Goal: Navigation & Orientation: Locate item on page

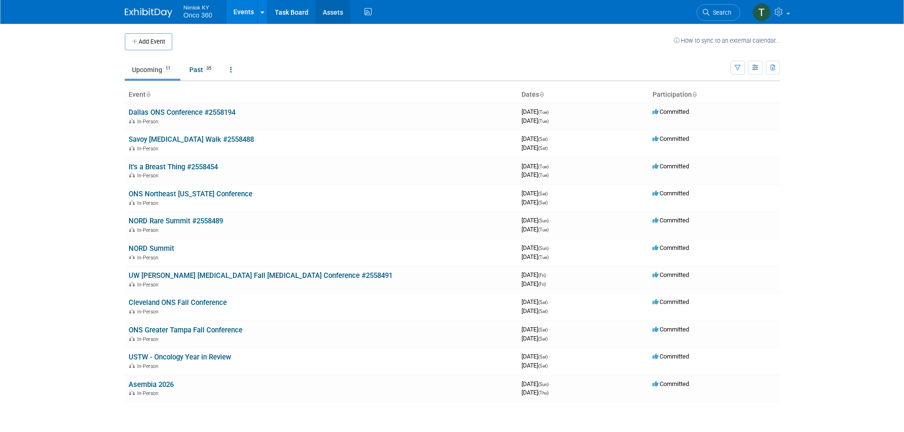
click at [324, 13] on link "Assets" at bounding box center [332, 12] width 35 height 24
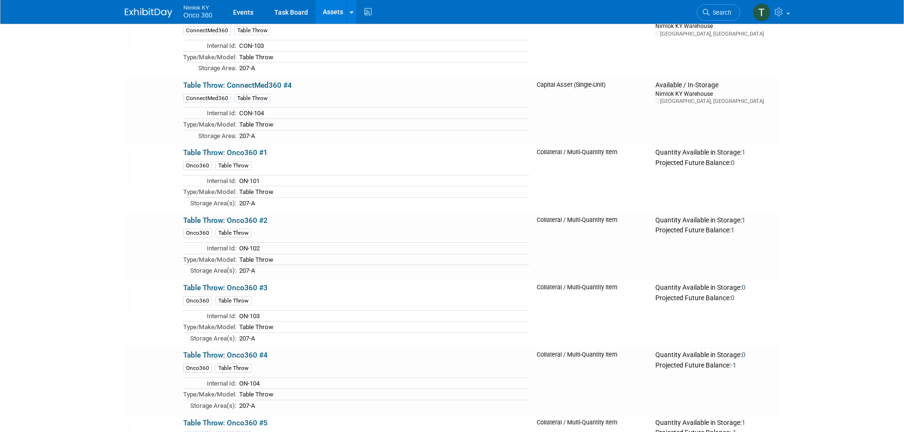
scroll to position [2609, 0]
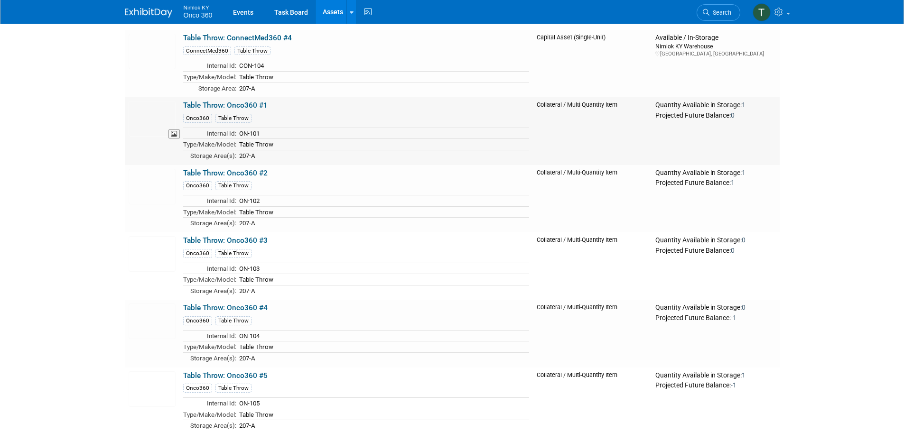
click at [151, 112] on img at bounding box center [152, 119] width 47 height 36
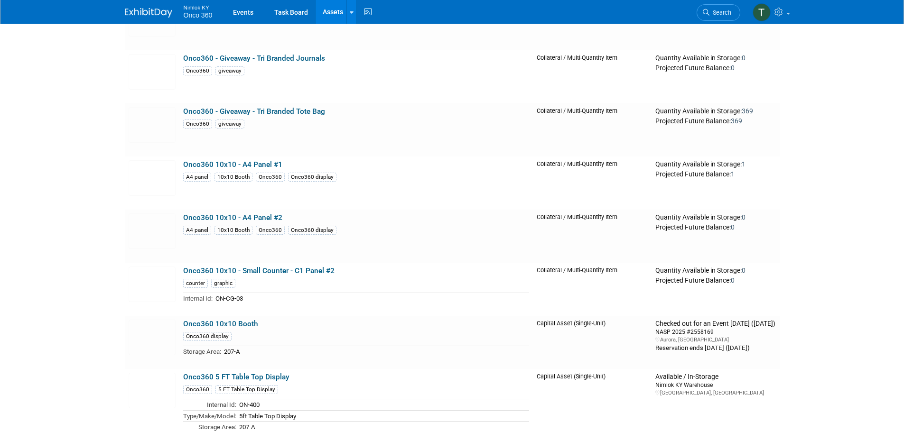
scroll to position [1233, 0]
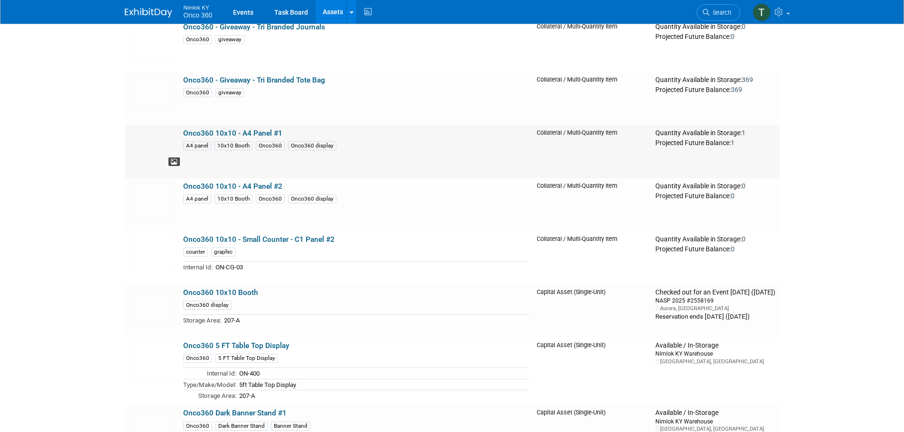
click at [172, 161] on icon at bounding box center [174, 162] width 7 height 7
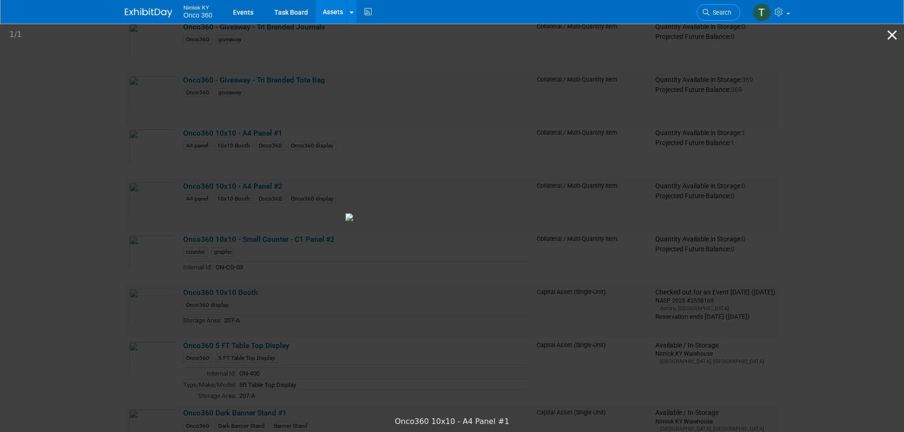
click at [895, 35] on button "Close gallery" at bounding box center [892, 35] width 24 height 22
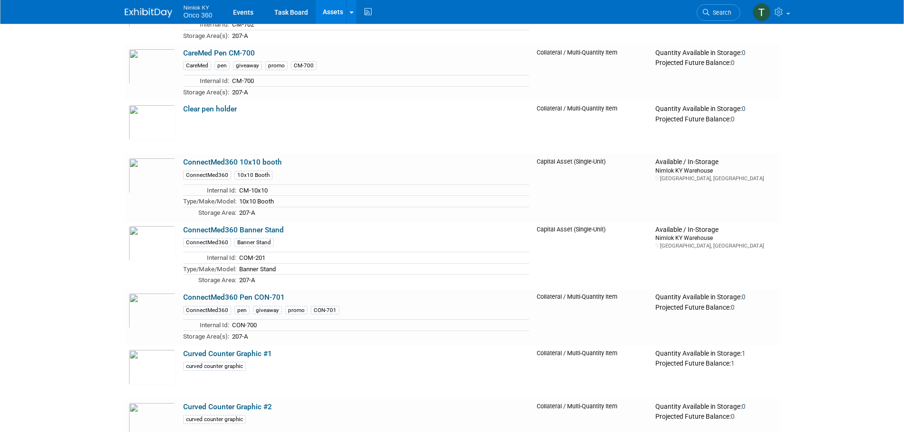
scroll to position [0, 0]
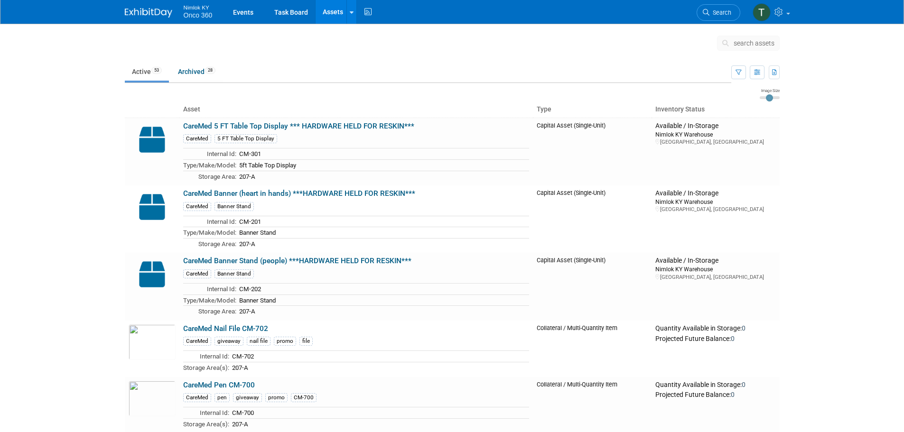
click at [160, 13] on img at bounding box center [148, 12] width 47 height 9
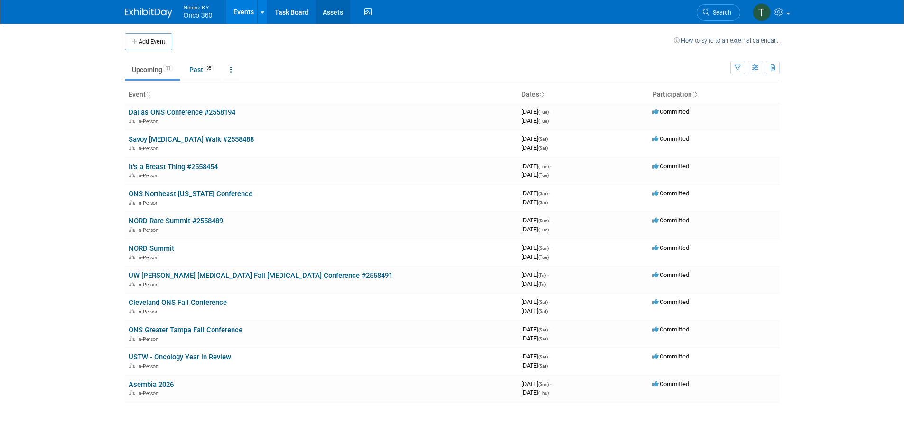
click at [334, 11] on link "Assets" at bounding box center [332, 12] width 35 height 24
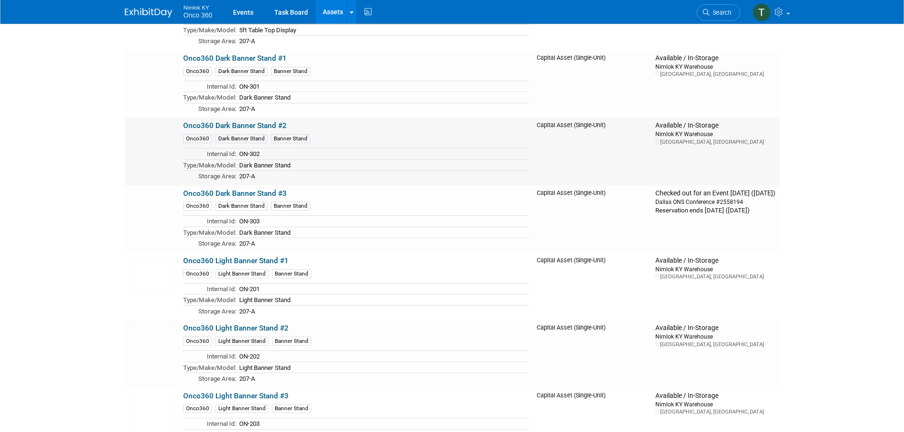
scroll to position [1613, 0]
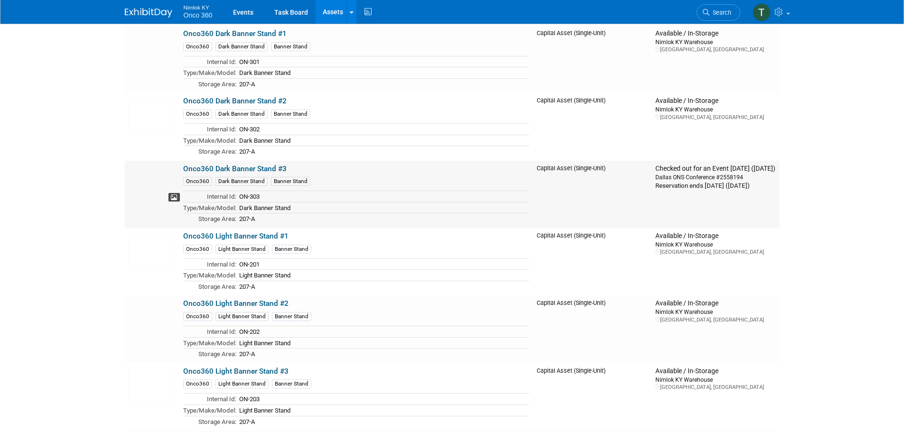
click at [171, 197] on icon at bounding box center [174, 197] width 7 height 7
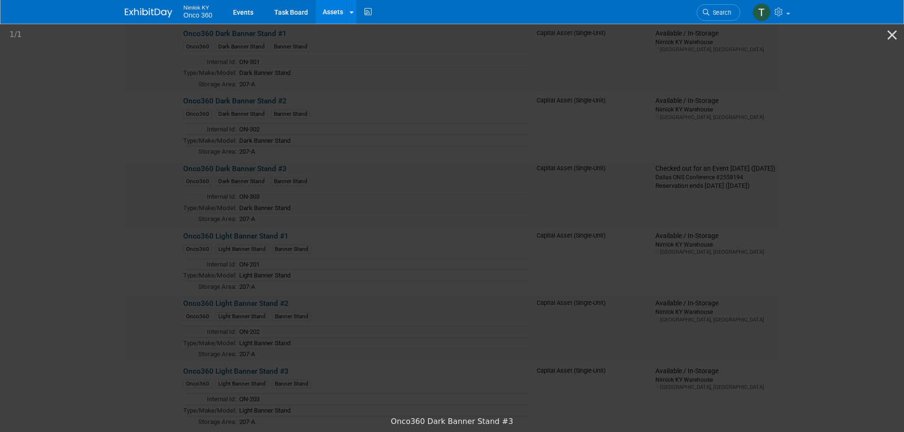
click at [18, 180] on picture at bounding box center [452, 216] width 904 height 389
click at [891, 34] on button "Close gallery" at bounding box center [892, 35] width 24 height 22
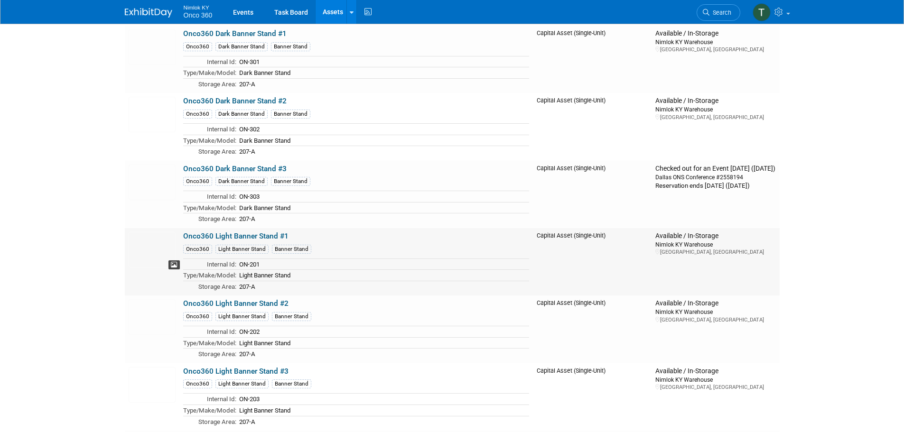
click at [171, 264] on icon at bounding box center [174, 265] width 7 height 7
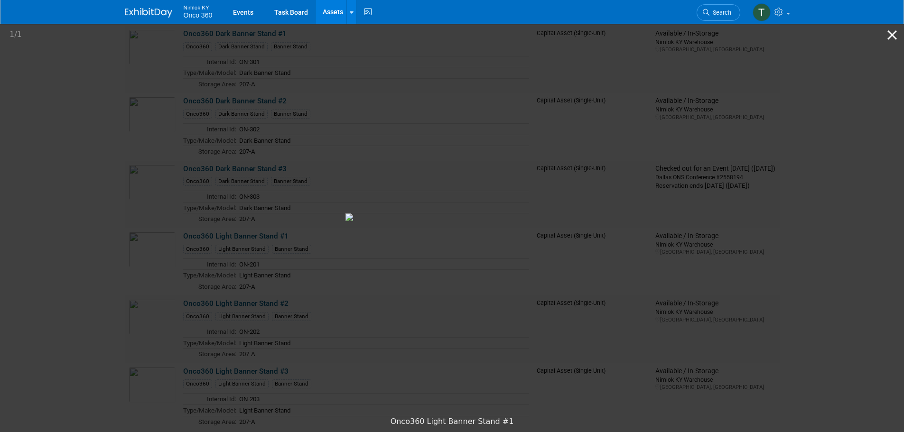
click at [891, 38] on button "Close gallery" at bounding box center [892, 35] width 24 height 22
